Goal: Navigation & Orientation: Find specific page/section

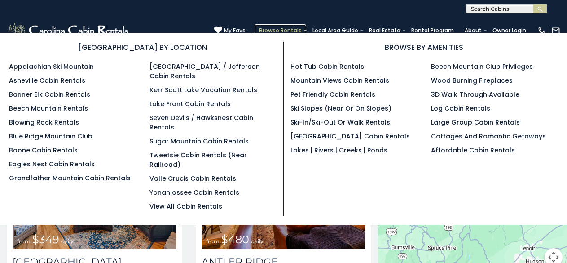
click at [262, 28] on link "Browse Rentals" at bounding box center [280, 30] width 52 height 13
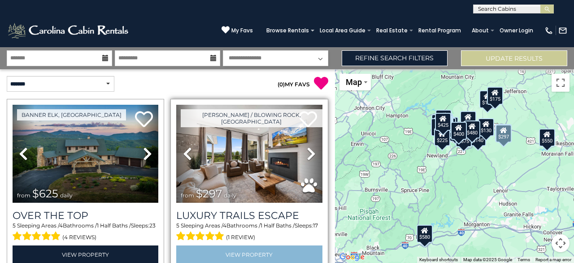
scroll to position [40, 0]
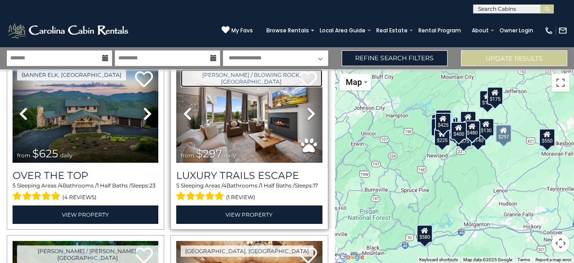
click at [182, 71] on link "[PERSON_NAME] / Blowing Rock, [GEOGRAPHIC_DATA]" at bounding box center [251, 78] width 141 height 18
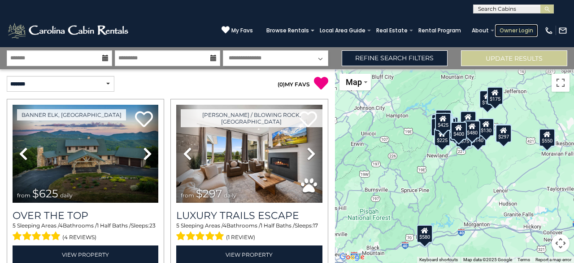
click at [509, 27] on link "Owner Login" at bounding box center [516, 30] width 43 height 13
